Goal: Check status: Check status

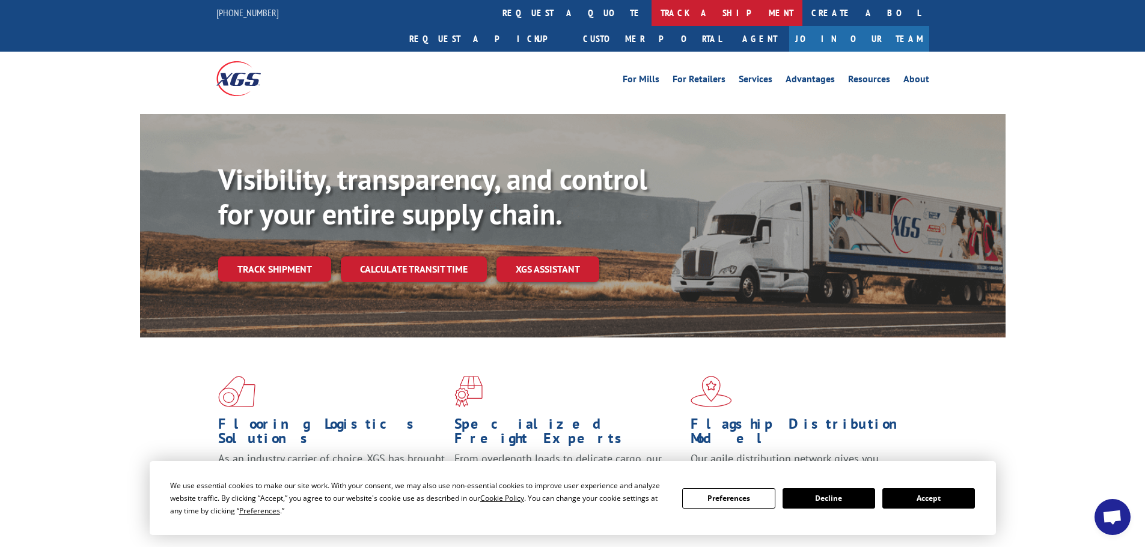
click at [651, 17] on link "track a shipment" at bounding box center [726, 13] width 151 height 26
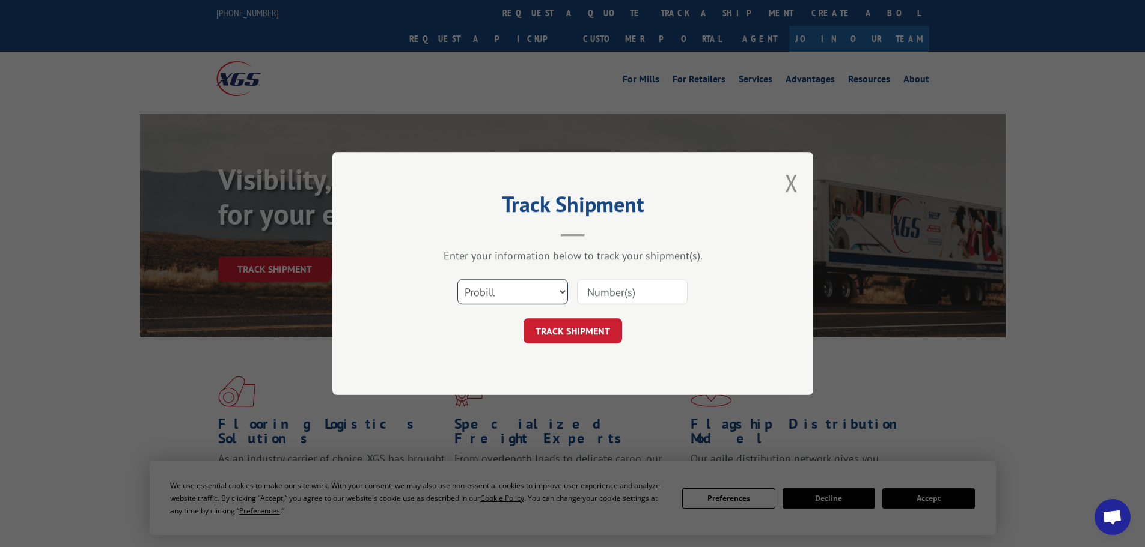
click at [507, 285] on select "Select category... Probill BOL PO" at bounding box center [512, 291] width 111 height 25
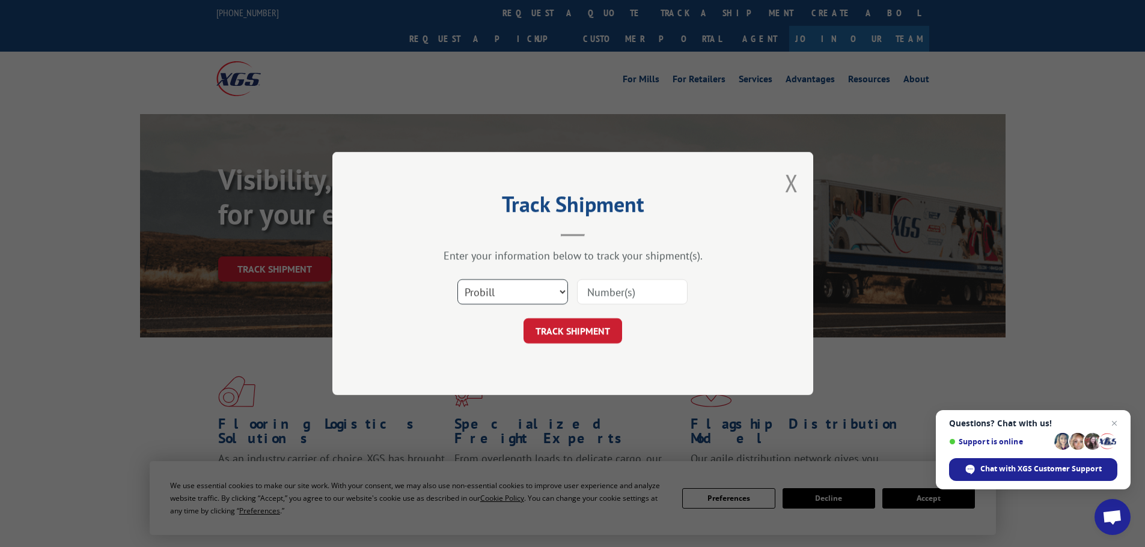
select select "po"
click at [457, 279] on select "Select category... Probill BOL PO" at bounding box center [512, 291] width 111 height 25
click at [621, 285] on input at bounding box center [632, 291] width 111 height 25
paste input "15529870"
type input "15529870"
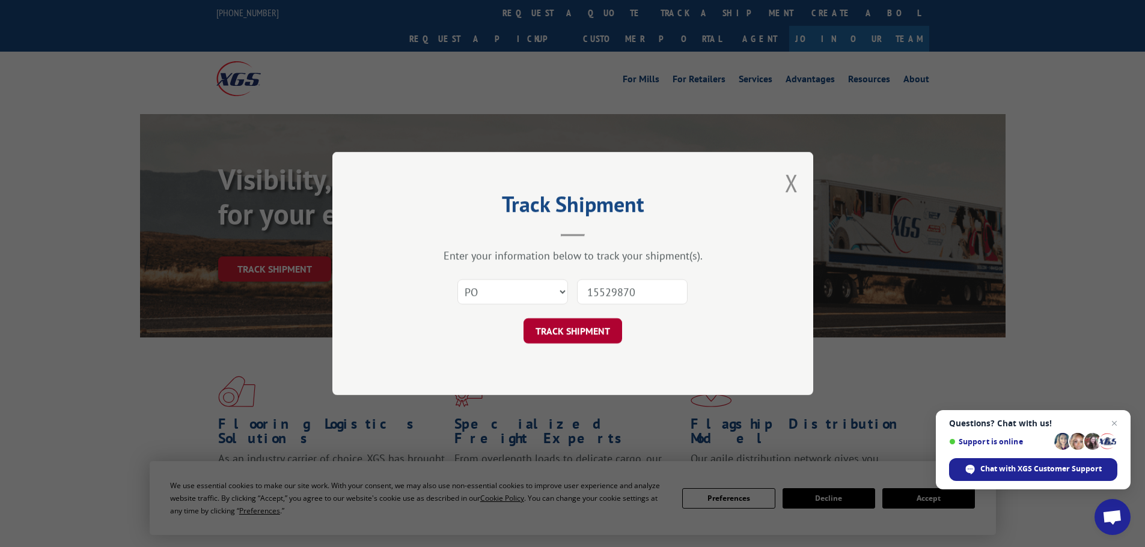
click at [602, 336] on button "TRACK SHIPMENT" at bounding box center [572, 331] width 99 height 25
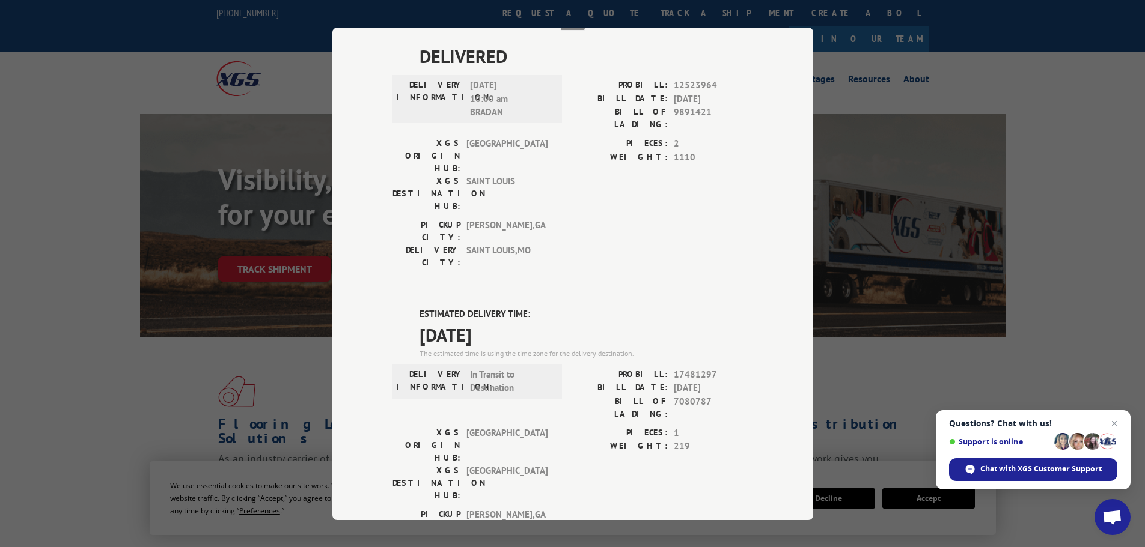
scroll to position [64, 0]
